Goal: Information Seeking & Learning: Learn about a topic

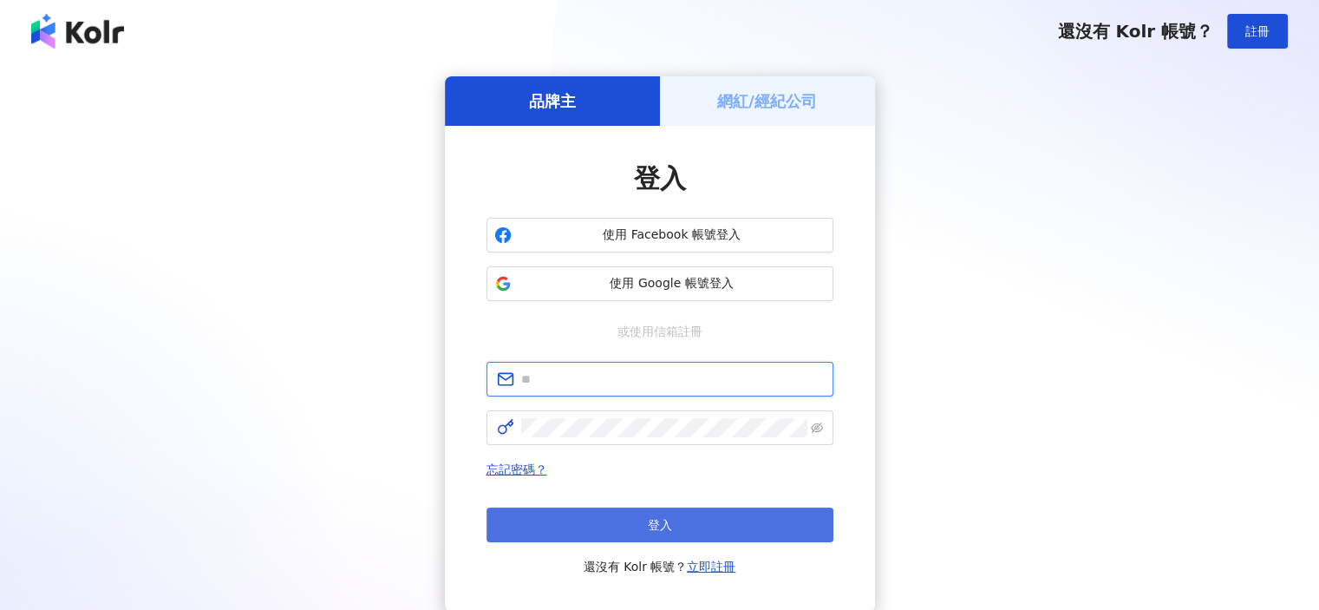
type input "**********"
click at [706, 523] on button "登入" at bounding box center [660, 524] width 347 height 35
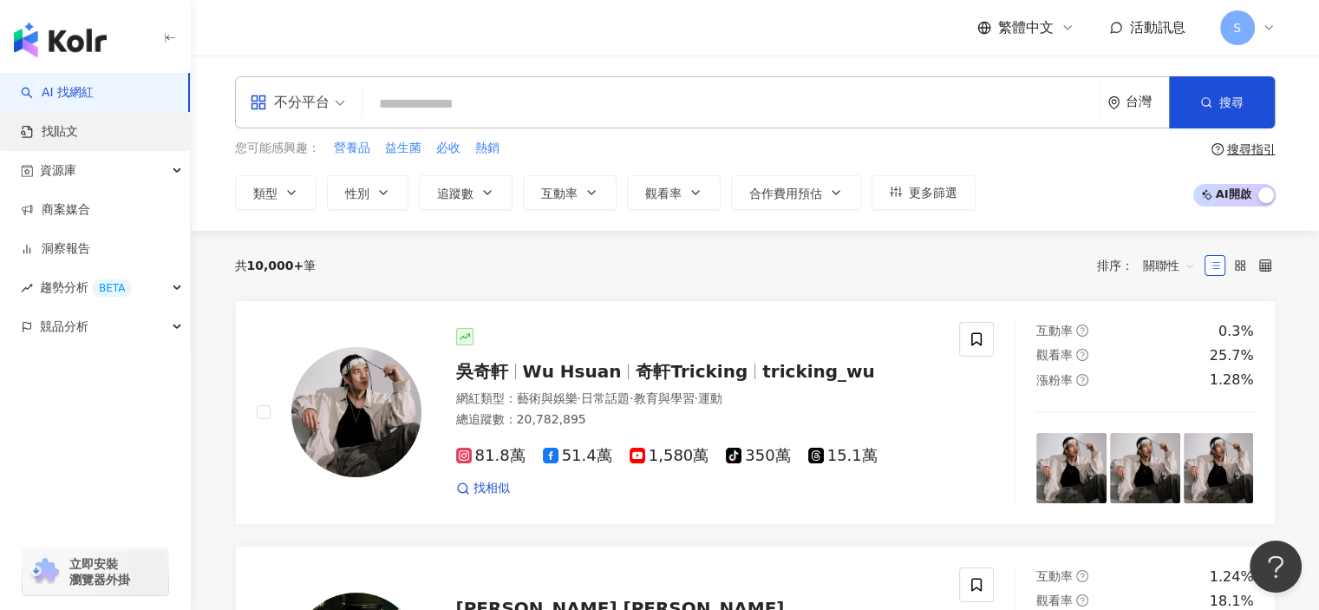
click at [78, 134] on link "找貼文" at bounding box center [49, 131] width 57 height 17
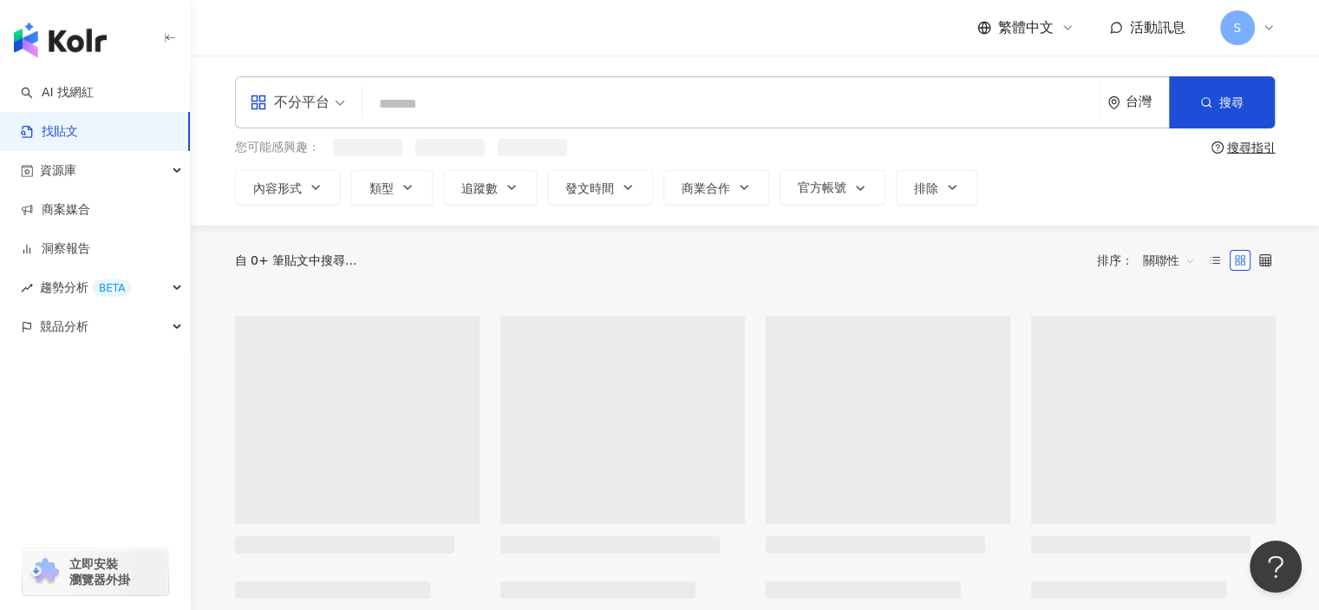
click at [479, 107] on input "search" at bounding box center [730, 103] width 723 height 37
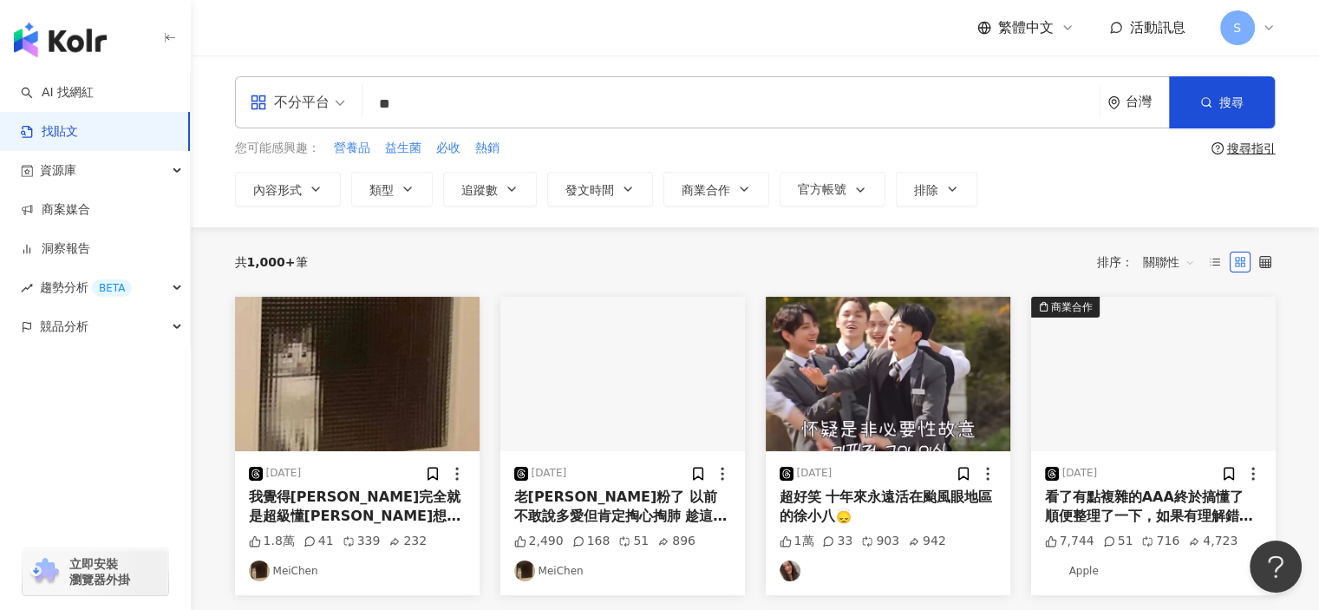
type input "*"
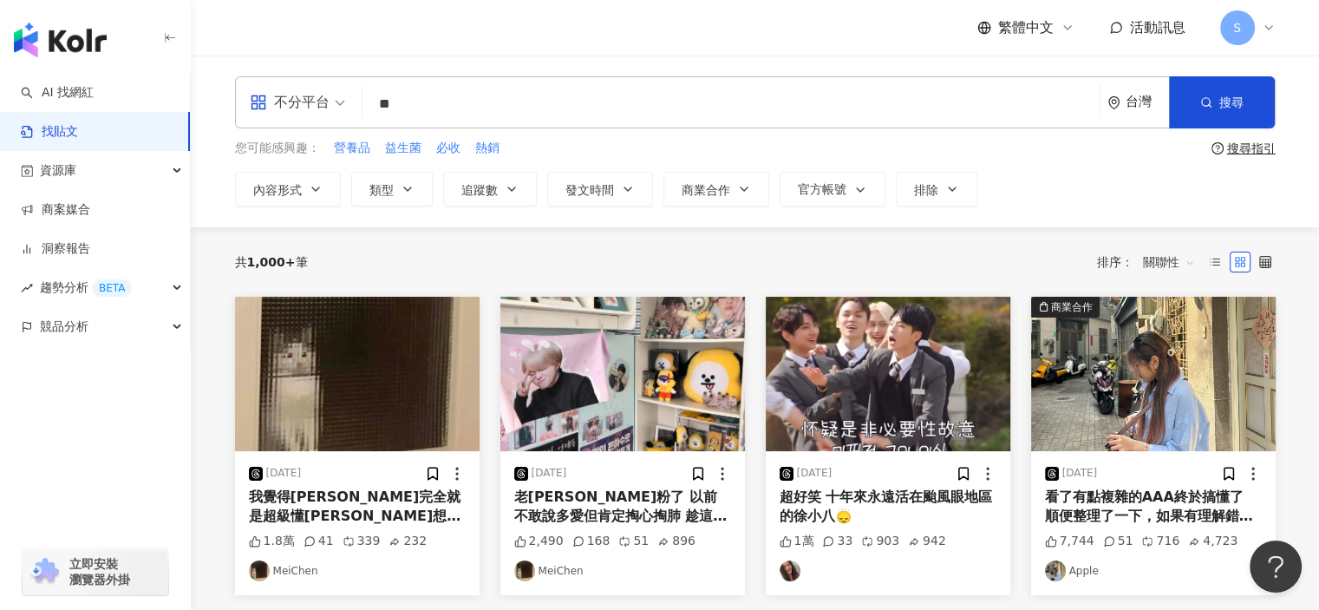
type input "*"
type input "***"
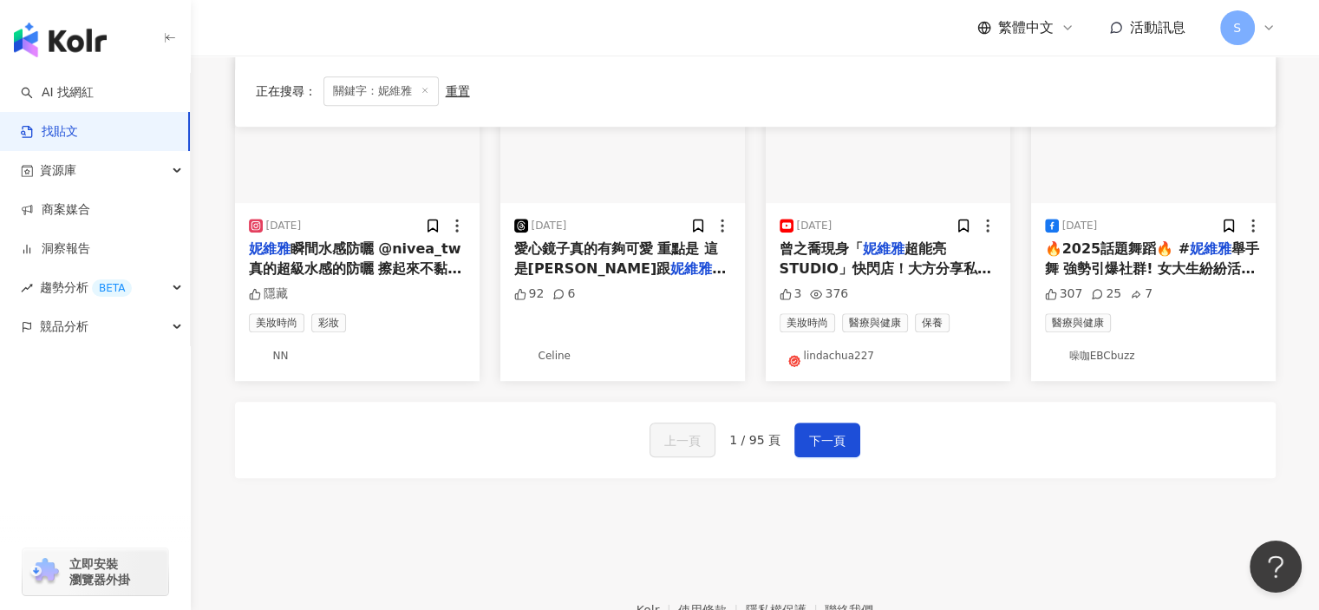
scroll to position [867, 0]
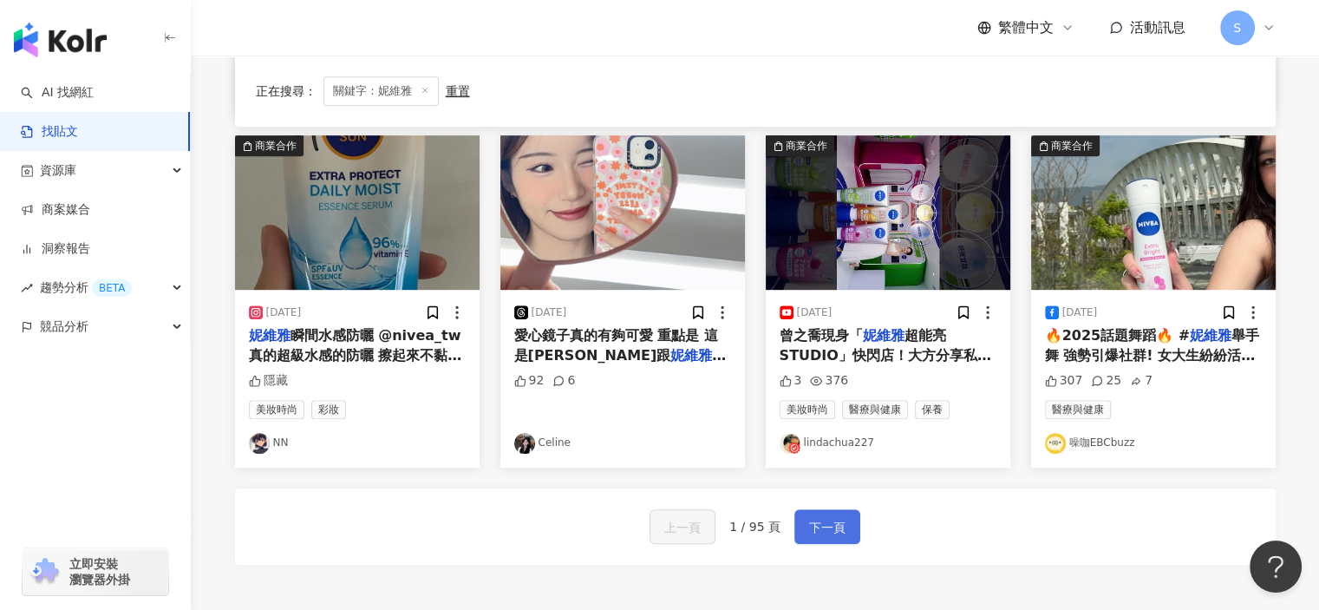
click at [840, 518] on span "下一頁" at bounding box center [827, 527] width 36 height 21
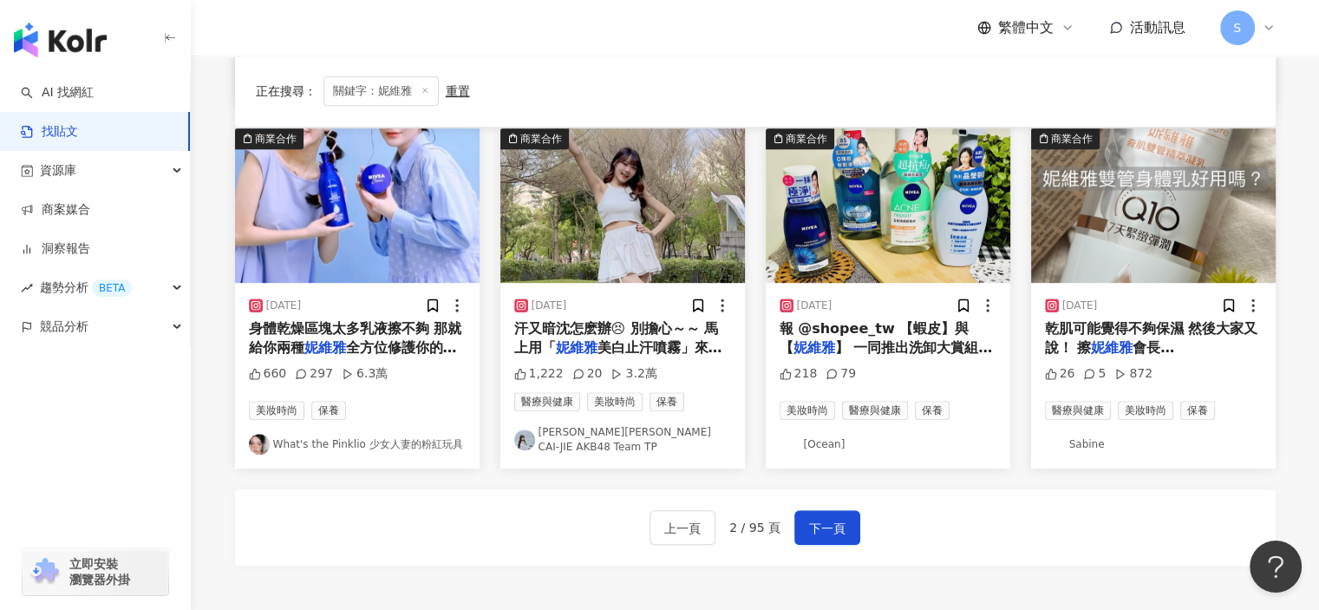
scroll to position [875, 0]
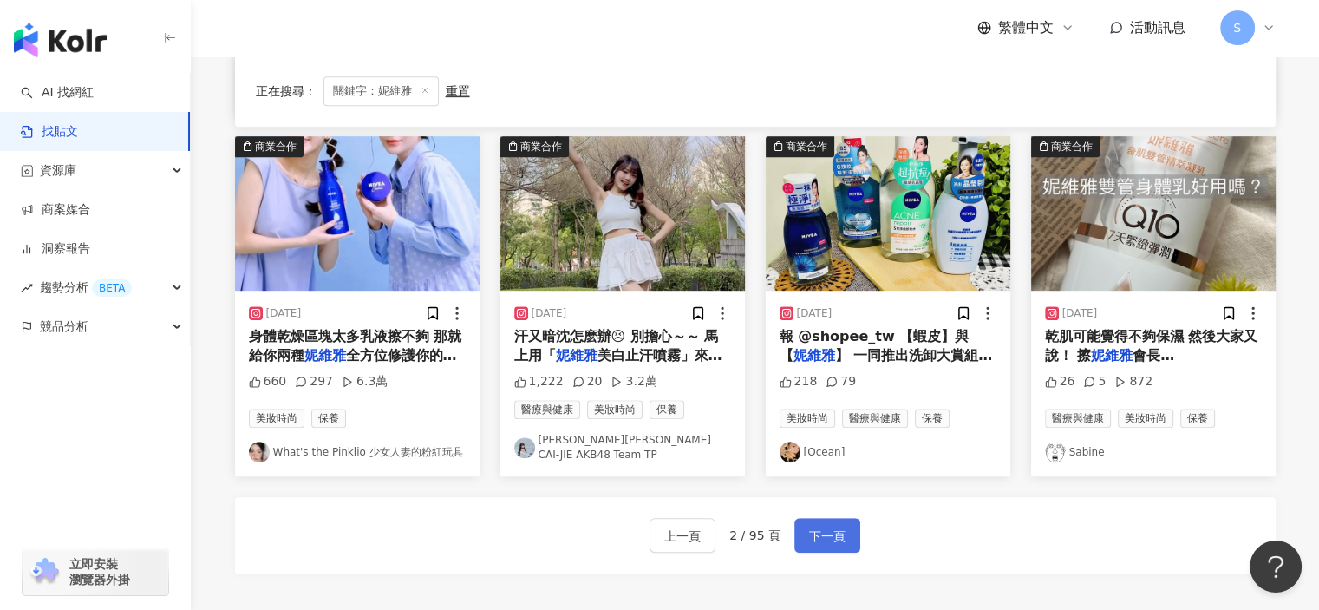
click at [836, 526] on span "下一頁" at bounding box center [827, 536] width 36 height 21
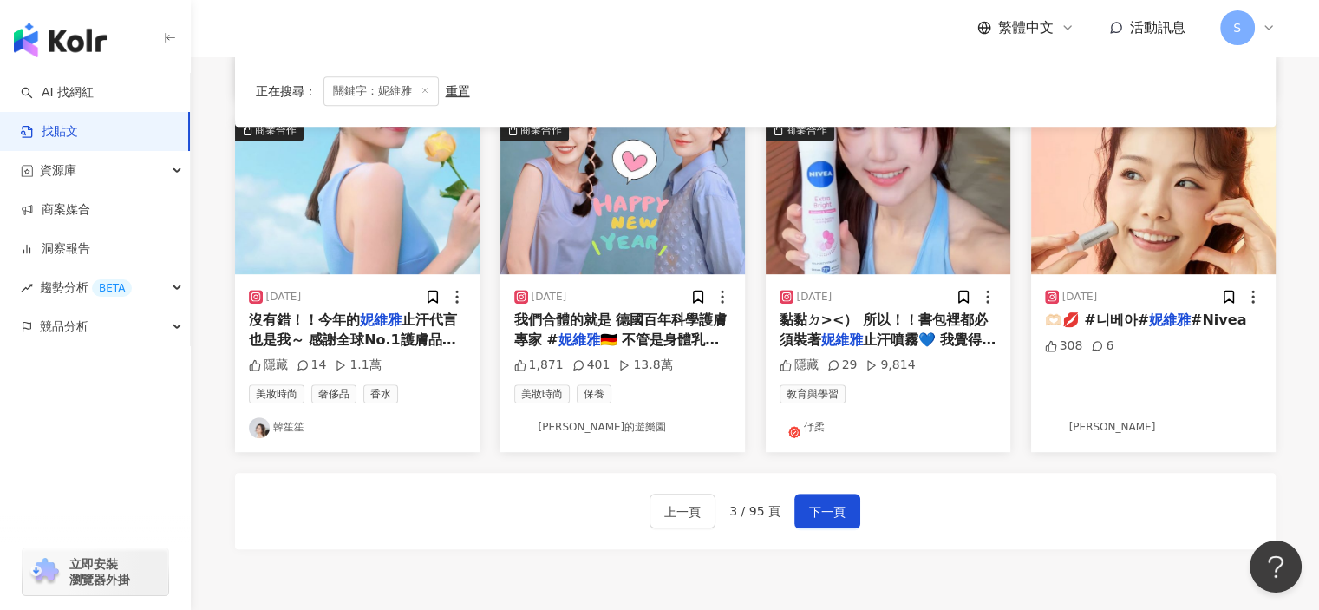
scroll to position [867, 0]
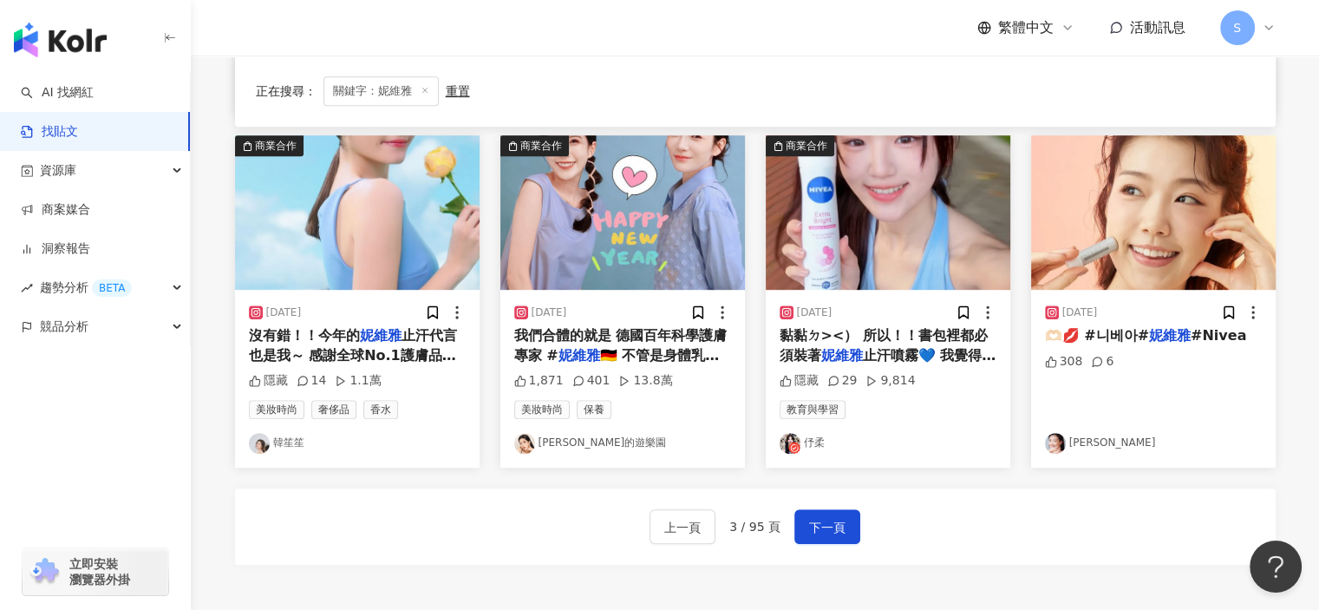
click at [806, 443] on link "伃柔" at bounding box center [888, 443] width 217 height 21
click at [836, 517] on span "下一頁" at bounding box center [827, 527] width 36 height 21
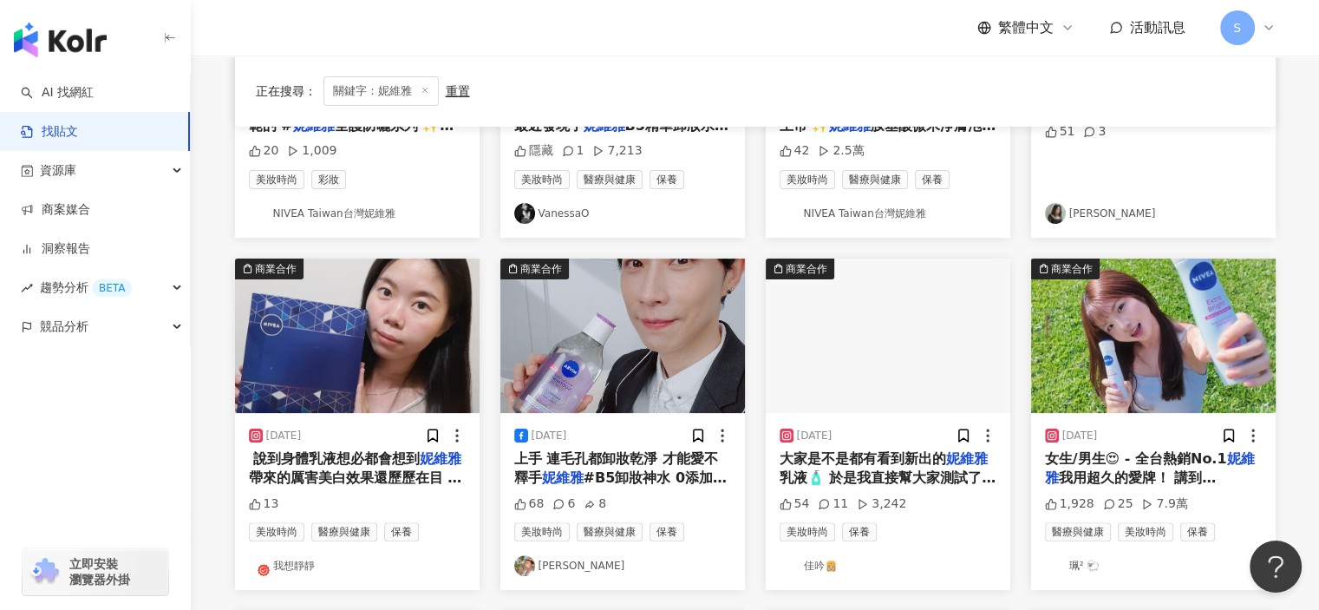
scroll to position [434, 0]
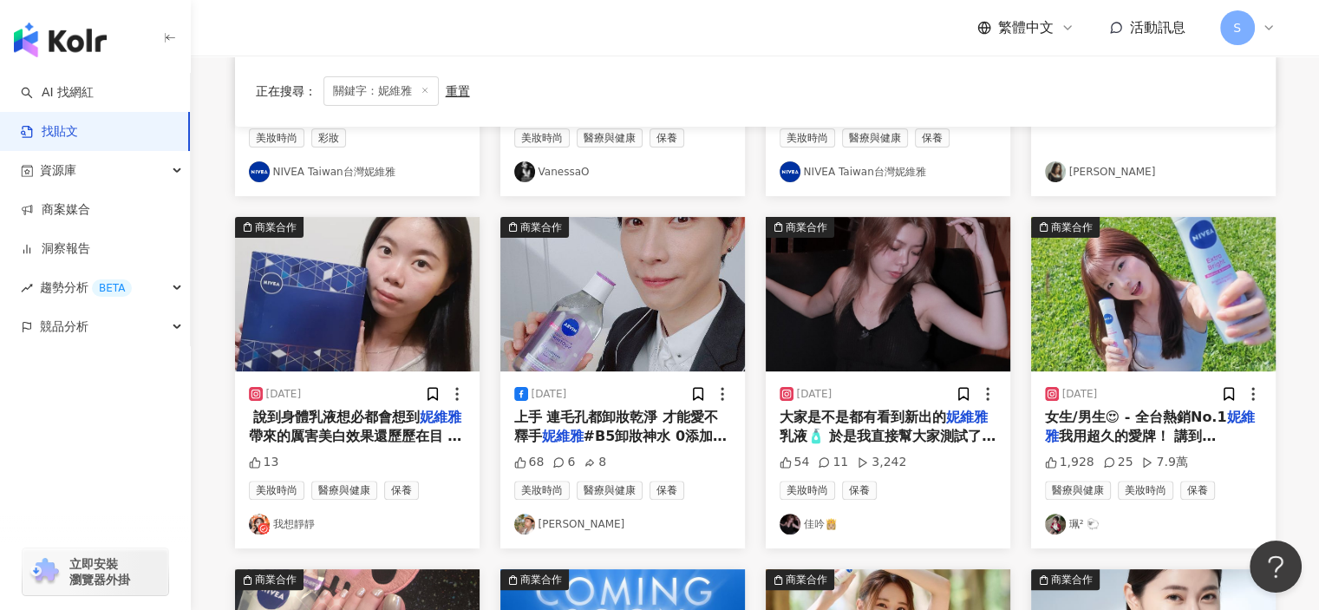
click at [1169, 385] on div "[DATE]" at bounding box center [1153, 393] width 217 height 17
click at [1166, 371] on div "[DATE] 女生/男生😍 - 全台熱銷No.1 妮維雅 我用超久的愛牌！ 講到美白就會想 1,928 25 7.9萬 醫療與健康 美妝時尚 保養 [PERS…" at bounding box center [1153, 459] width 245 height 177
click at [1158, 345] on img "button" at bounding box center [1153, 294] width 245 height 154
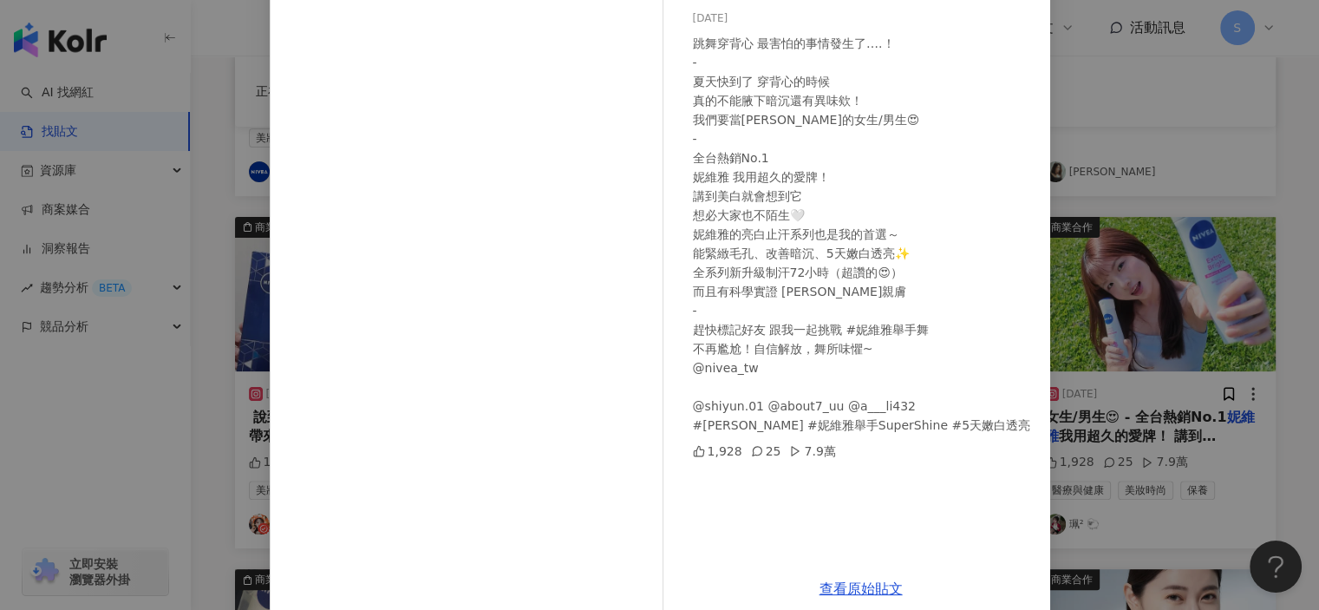
scroll to position [170, 0]
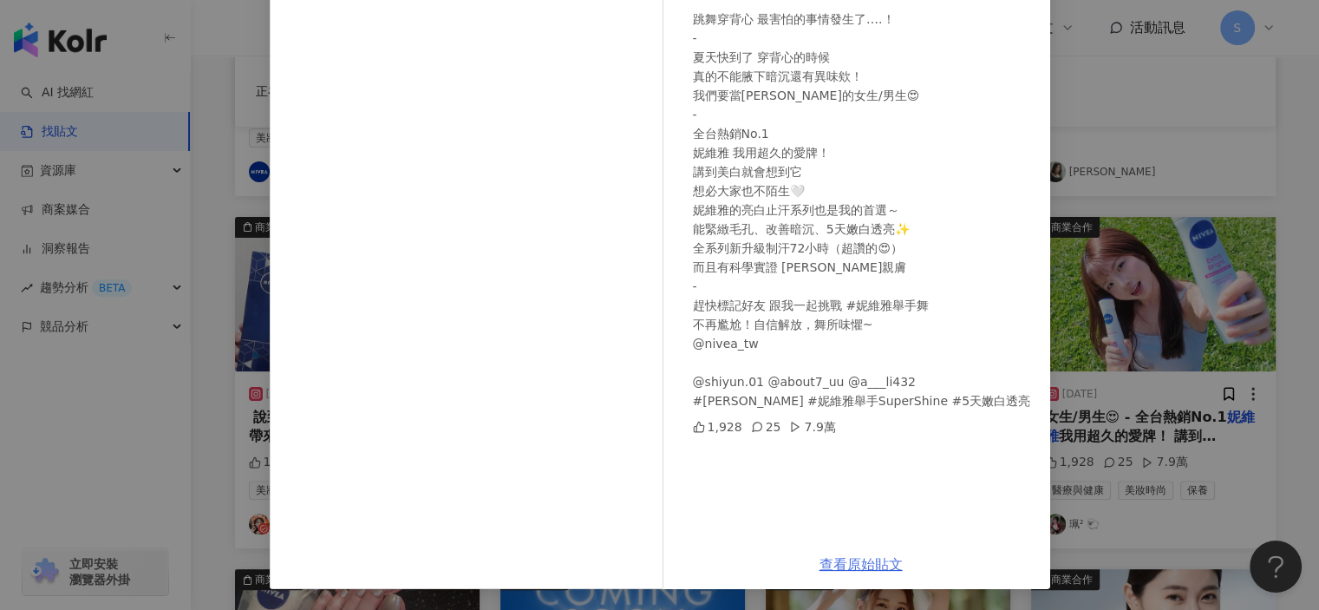
click at [862, 558] on link "查看原始貼文" at bounding box center [861, 564] width 83 height 16
click at [1090, 137] on div "[PERSON_NAME]² 🐑 [DATE] 跳舞穿背心 最害怕的事情發生了….！ - 夏天快到了 穿背心的時候 真的不能腋下暗沉還有異味欸！ 我們要當[P…" at bounding box center [659, 305] width 1319 height 610
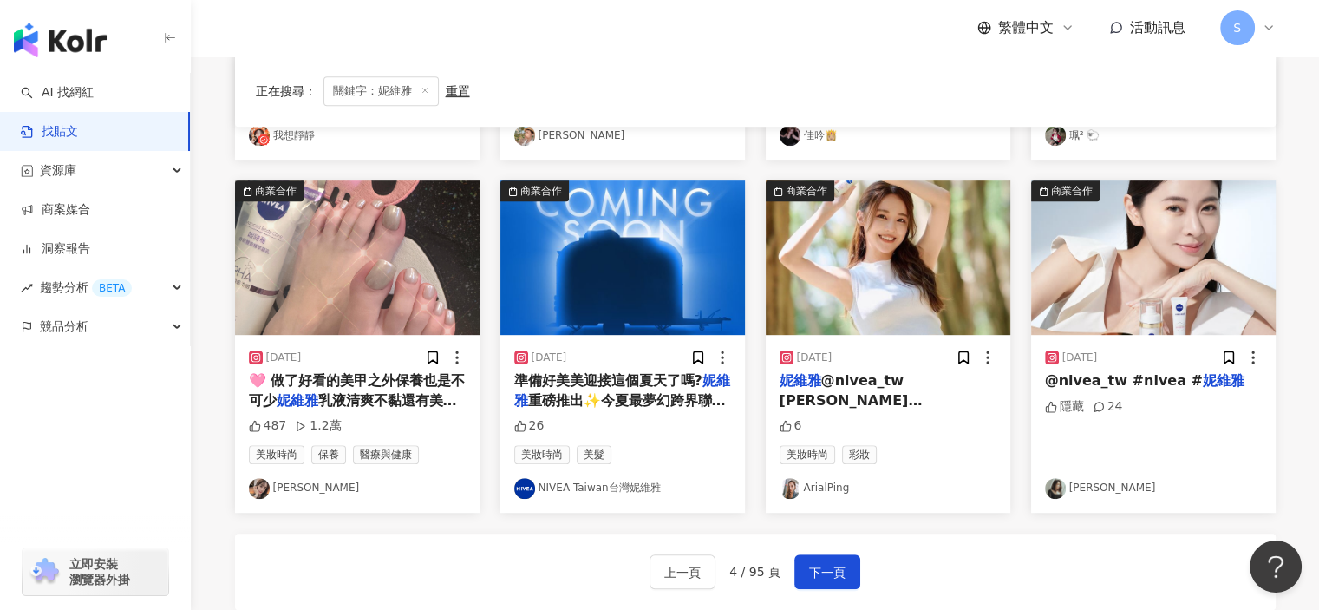
scroll to position [867, 0]
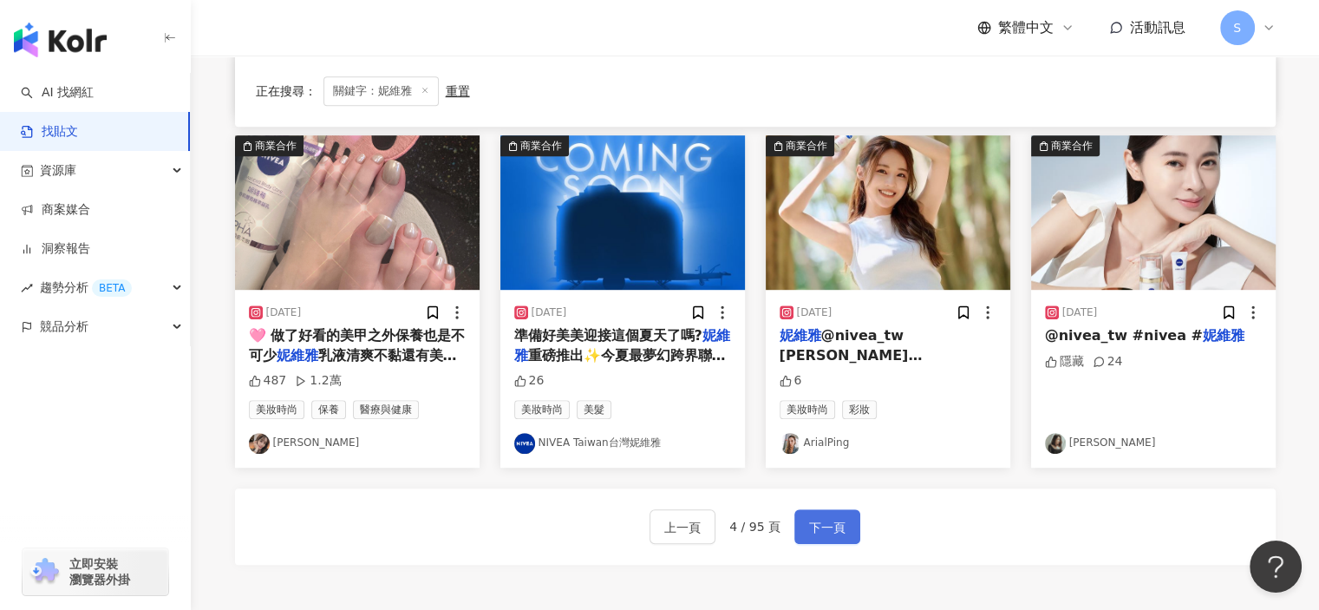
click at [833, 526] on span "下一頁" at bounding box center [827, 527] width 36 height 21
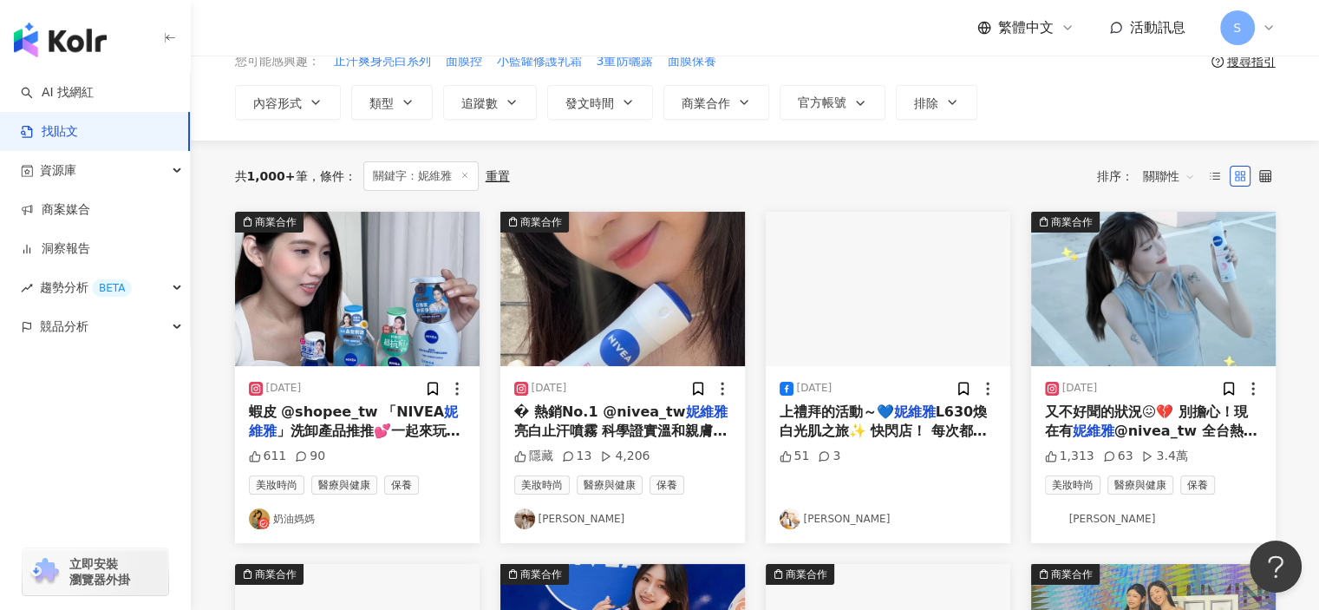
scroll to position [0, 0]
